Goal: Transaction & Acquisition: Purchase product/service

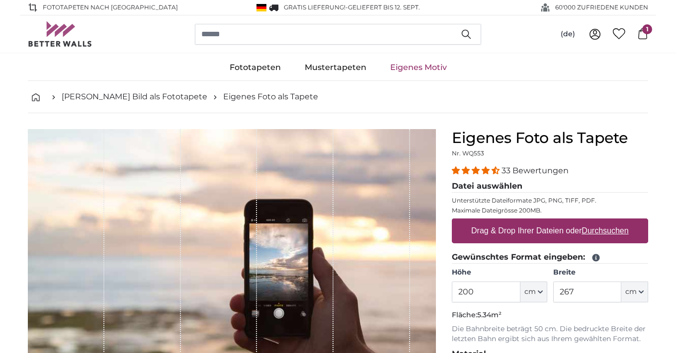
drag, startPoint x: 483, startPoint y: 294, endPoint x: 463, endPoint y: 294, distance: 19.4
click at [463, 294] on input "200" at bounding box center [486, 292] width 68 height 21
type input "235"
drag, startPoint x: 594, startPoint y: 293, endPoint x: 509, endPoint y: 296, distance: 85.0
click at [553, 296] on input "267" at bounding box center [587, 292] width 68 height 21
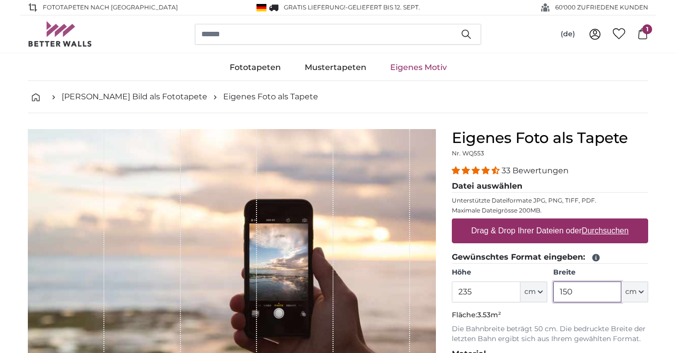
type input "150"
click at [564, 105] on nav "[PERSON_NAME] Bild als Fototapete Eigenes Foto als Tapete" at bounding box center [338, 97] width 620 height 32
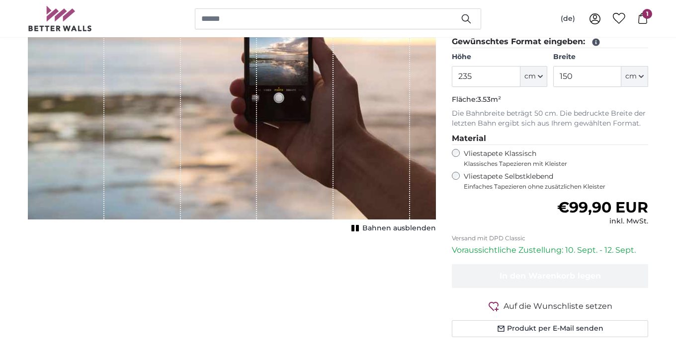
scroll to position [232, 0]
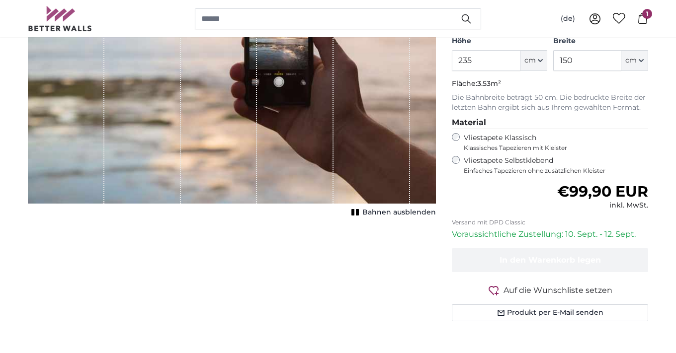
click at [522, 196] on div "Normaler Preis €99,90 EUR inkl. MwSt." at bounding box center [550, 197] width 196 height 28
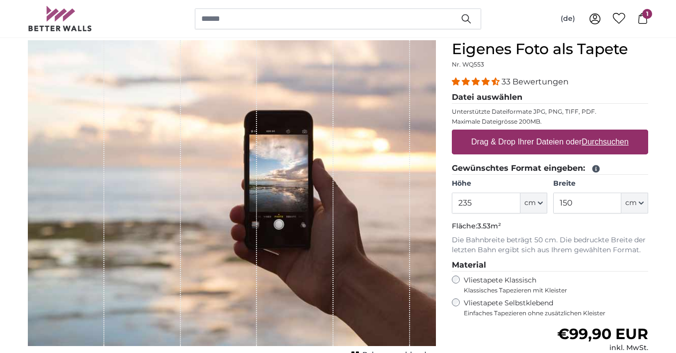
scroll to position [0, 0]
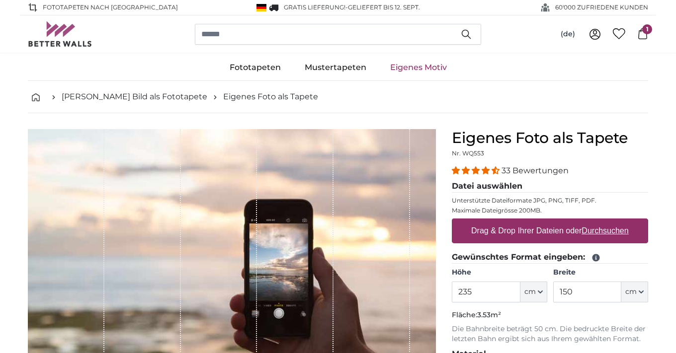
click at [603, 229] on u "Durchsuchen" at bounding box center [605, 231] width 47 height 8
click at [603, 222] on input "Drag & Drop Ihrer Dateien oder Durchsuchen" at bounding box center [550, 220] width 196 height 3
type input "**********"
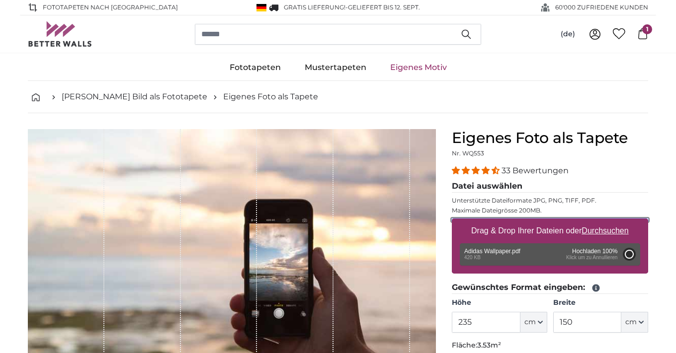
type input "200"
type input "132"
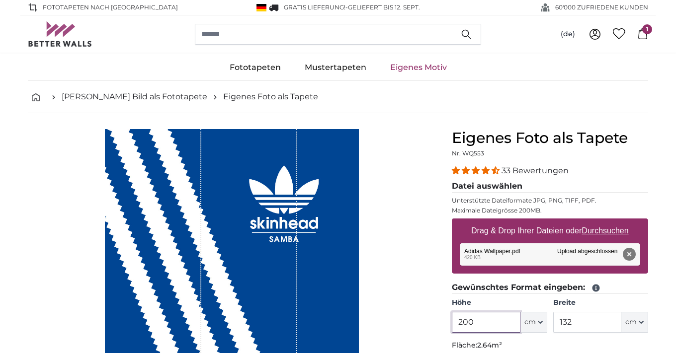
drag, startPoint x: 475, startPoint y: 325, endPoint x: 464, endPoint y: 325, distance: 10.4
click at [464, 325] on input "200" at bounding box center [486, 322] width 68 height 21
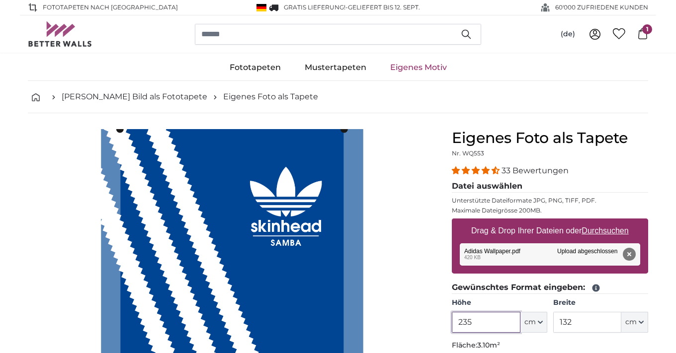
type input "235"
drag, startPoint x: 582, startPoint y: 324, endPoint x: 520, endPoint y: 326, distance: 62.1
click at [553, 326] on input "132" at bounding box center [587, 322] width 68 height 21
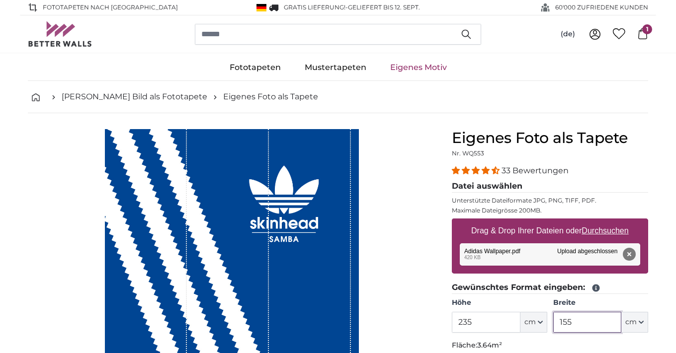
type input "155"
click at [409, 281] on div "Bahnen ausblenden" at bounding box center [232, 328] width 408 height 398
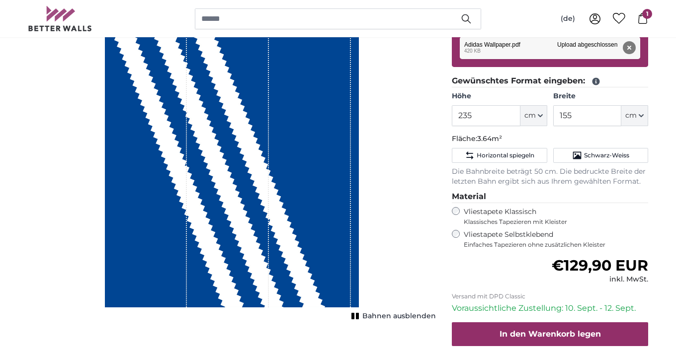
scroll to position [212, 0]
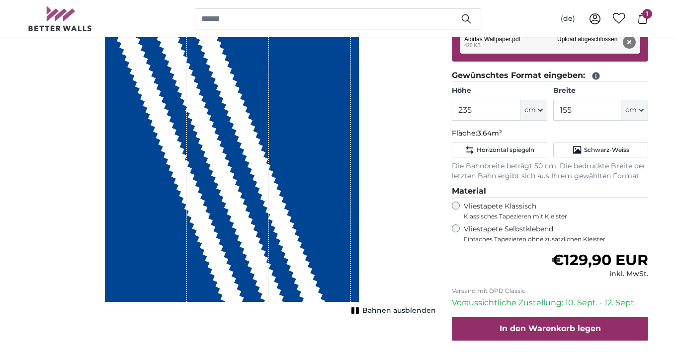
click at [641, 15] on icon at bounding box center [642, 18] width 11 height 11
